Goal: Register for event/course

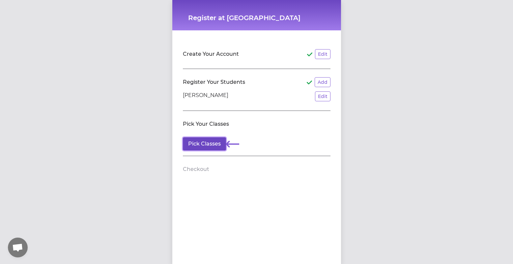
click at [207, 140] on button "Pick Classes" at bounding box center [204, 143] width 43 height 13
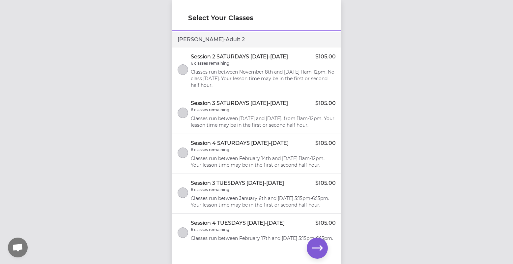
click at [248, 80] on p "Classes run between November 8th and [DATE] 11am-12pm. No class [DATE]. Your le…" at bounding box center [263, 79] width 145 height 20
click at [319, 252] on icon "button" at bounding box center [317, 248] width 11 height 11
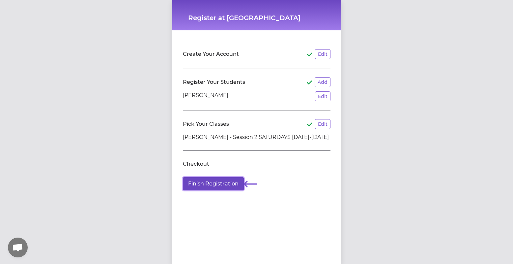
click at [234, 183] on button "Finish Registration" at bounding box center [213, 183] width 61 height 13
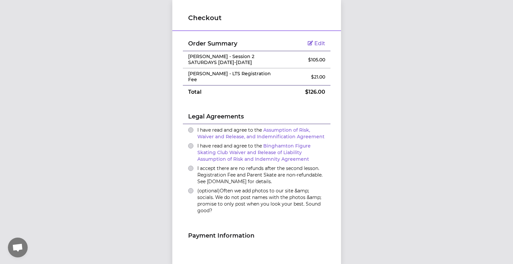
scroll to position [9, 0]
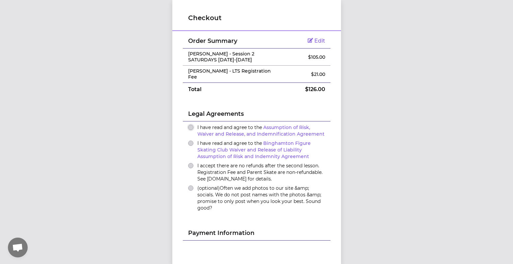
click at [191, 125] on button "I have read and agree to the Assumption of Risk, Waiver and Release, and Indemn…" at bounding box center [190, 127] width 5 height 5
click at [191, 140] on button "I have read and agree to the Binghamton Figure Skating Club Waiver and Release …" at bounding box center [190, 142] width 5 height 5
click at [191, 163] on button "I accept there are no refunds after the second lesson. Registration Fee and Par…" at bounding box center [190, 165] width 5 height 5
click at [189, 186] on div "(optional) Often we add photos to our site &amp; socials. We do not post names …" at bounding box center [256, 198] width 137 height 26
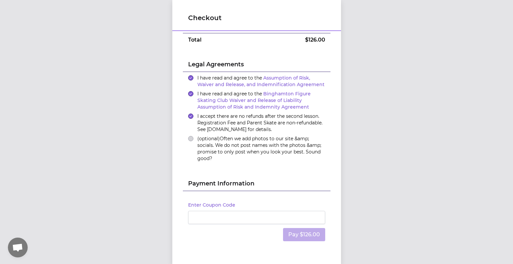
scroll to position [65, 0]
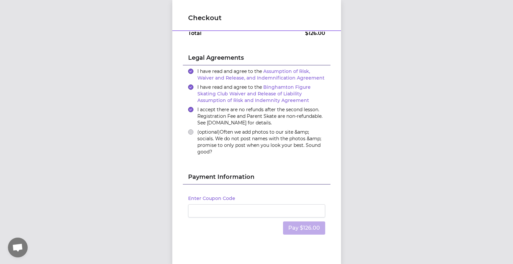
click at [286, 207] on iframe at bounding box center [256, 210] width 129 height 6
click at [281, 217] on div "Pay $126.00" at bounding box center [256, 227] width 137 height 21
click at [282, 209] on div at bounding box center [256, 210] width 137 height 13
click at [295, 226] on button "Pay $126.00" at bounding box center [304, 227] width 42 height 13
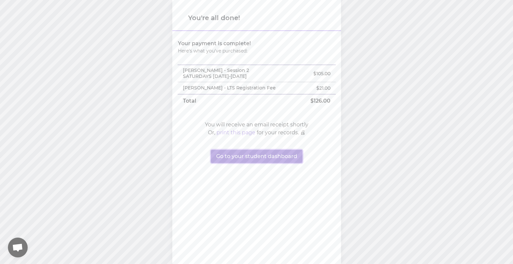
click at [271, 158] on button "Go to your student dashboard" at bounding box center [257, 156] width 92 height 13
